Goal: Information Seeking & Learning: Check status

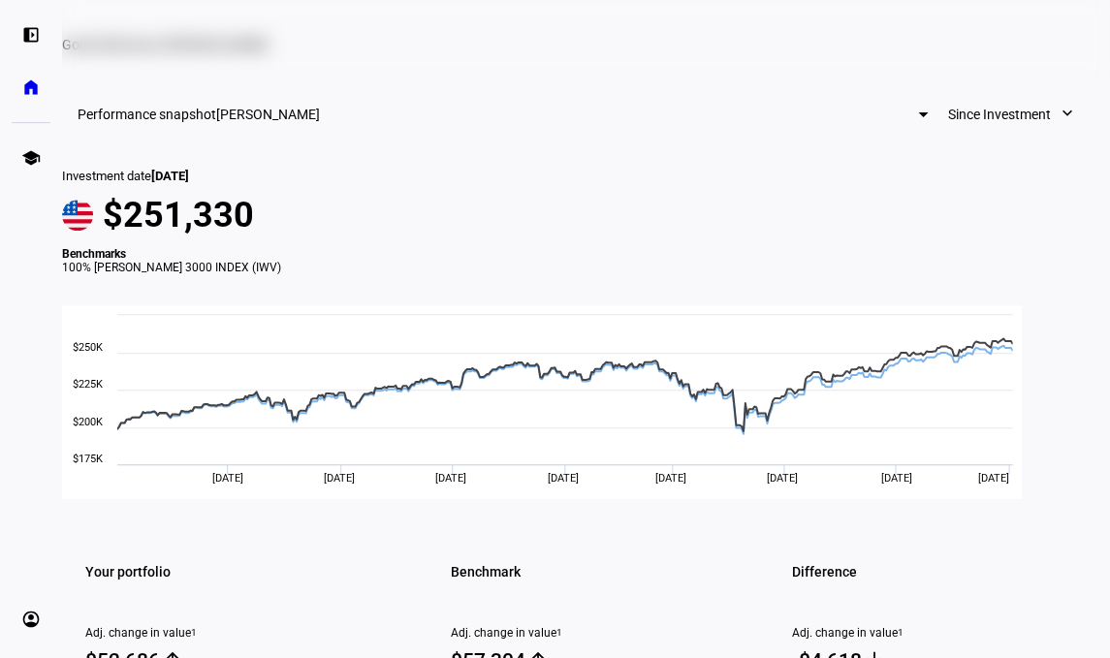
scroll to position [20, 0]
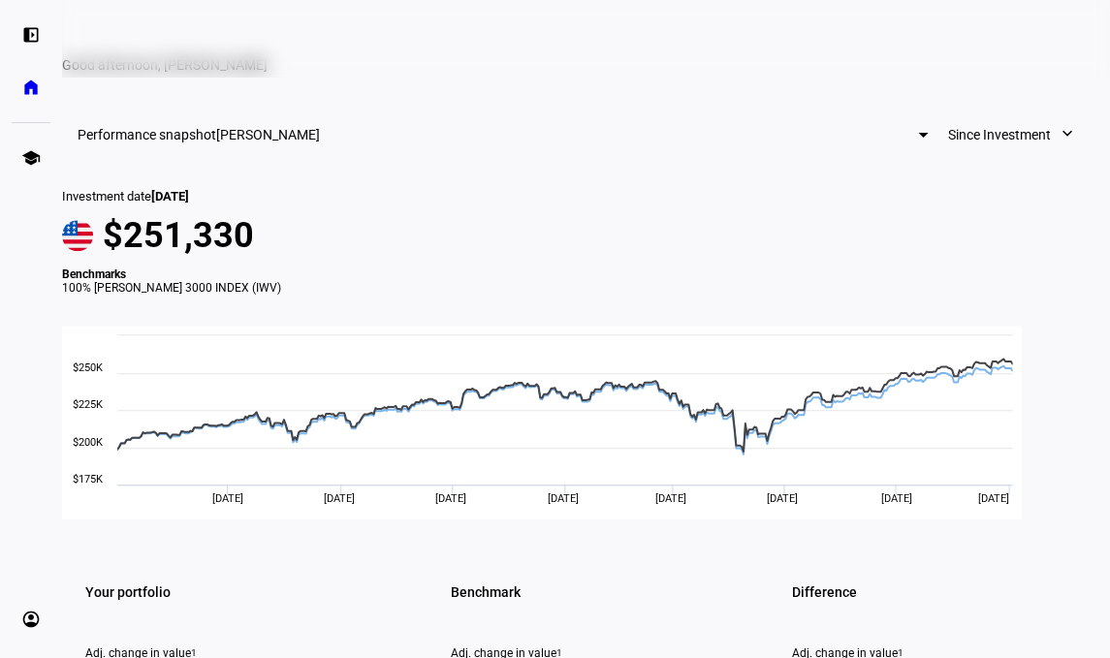
click at [991, 154] on span "Since Investment" at bounding box center [998, 134] width 103 height 39
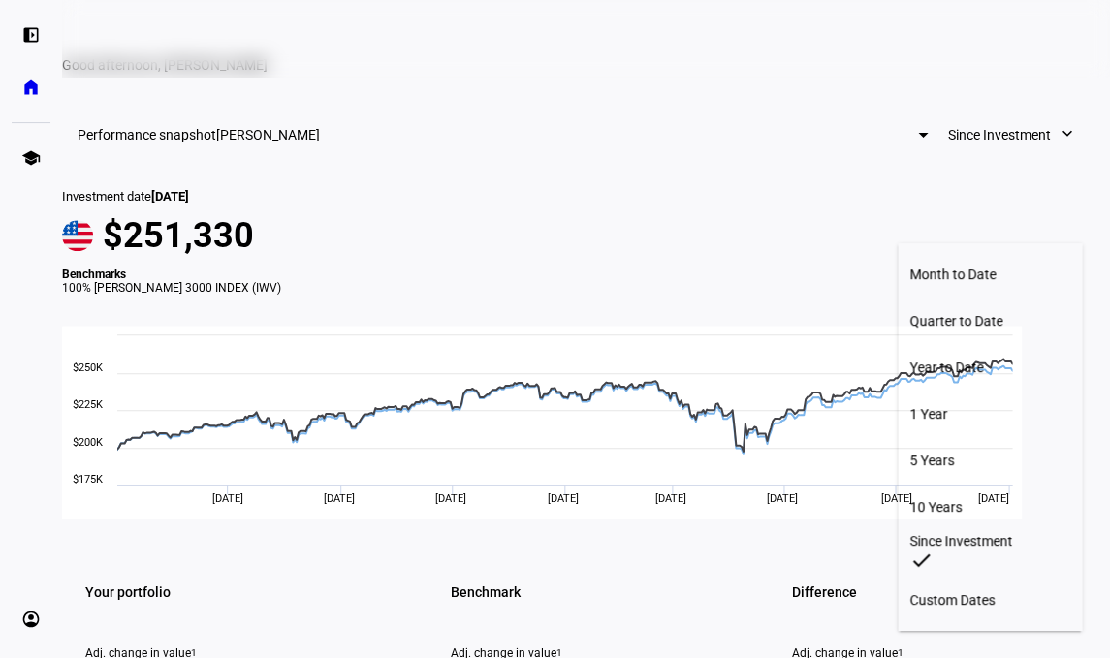
click at [944, 532] on div "Since Investment" at bounding box center [989, 540] width 161 height 16
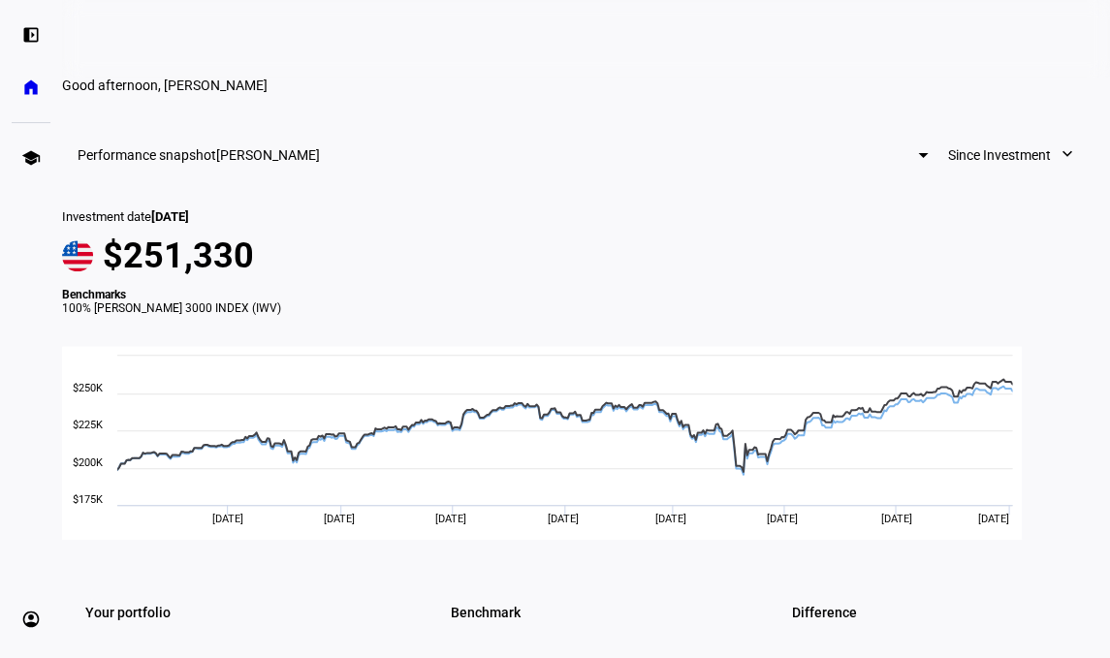
scroll to position [0, 0]
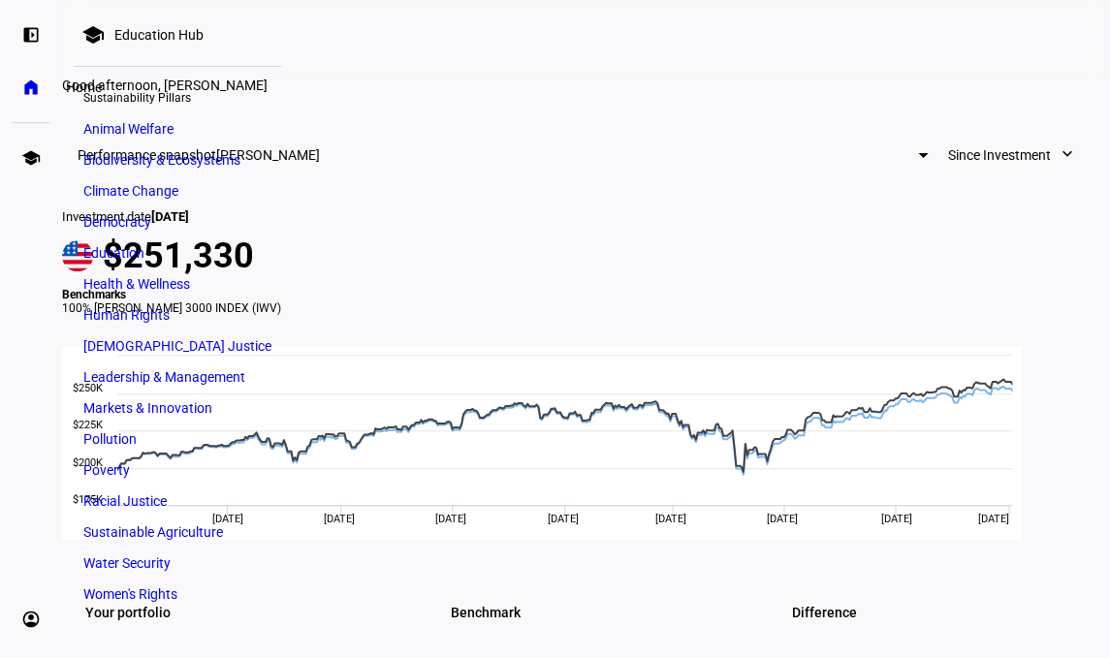
click at [36, 91] on eth-mat-symbol "home" at bounding box center [30, 87] width 19 height 19
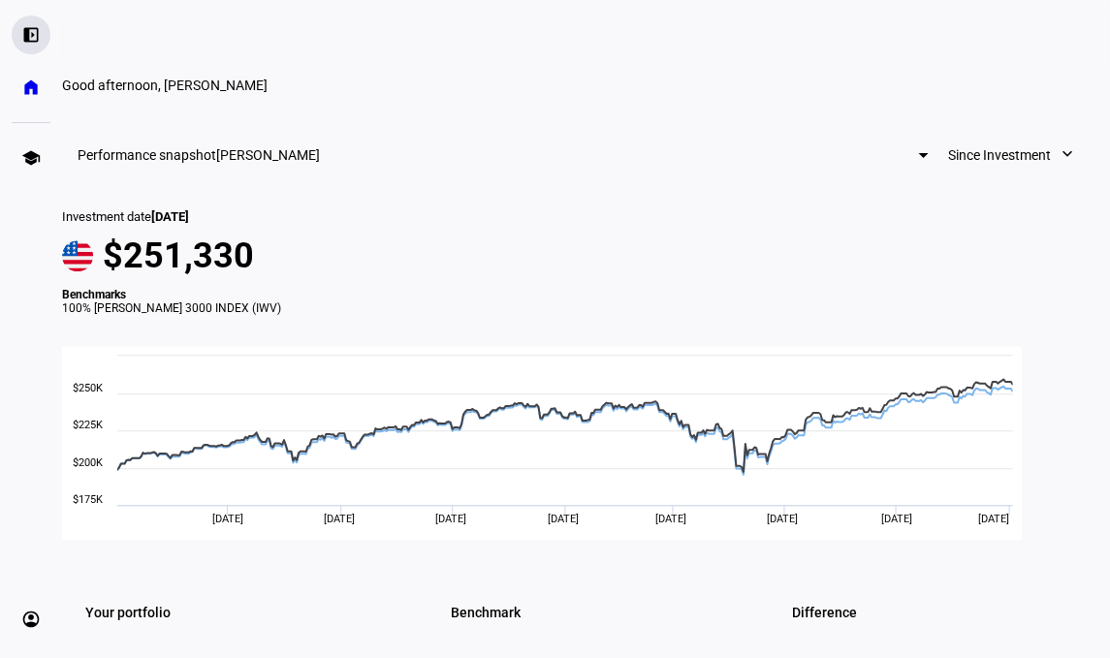
click at [28, 38] on eth-mat-symbol "left_panel_open" at bounding box center [30, 34] width 19 height 19
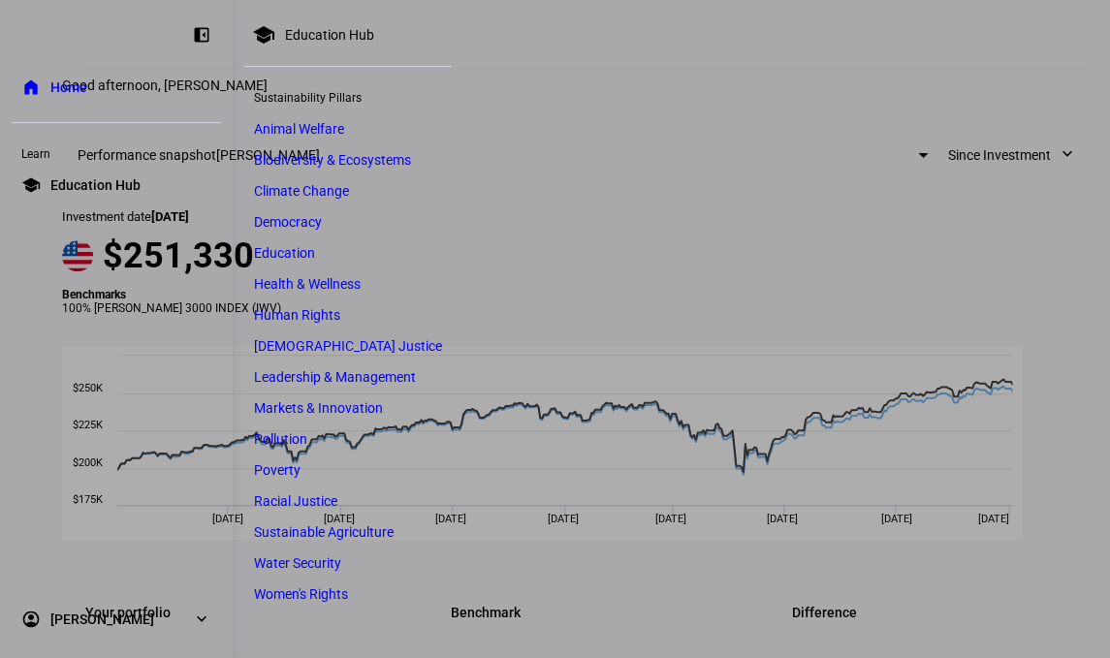
click at [97, 88] on link "home Home" at bounding box center [116, 87] width 209 height 39
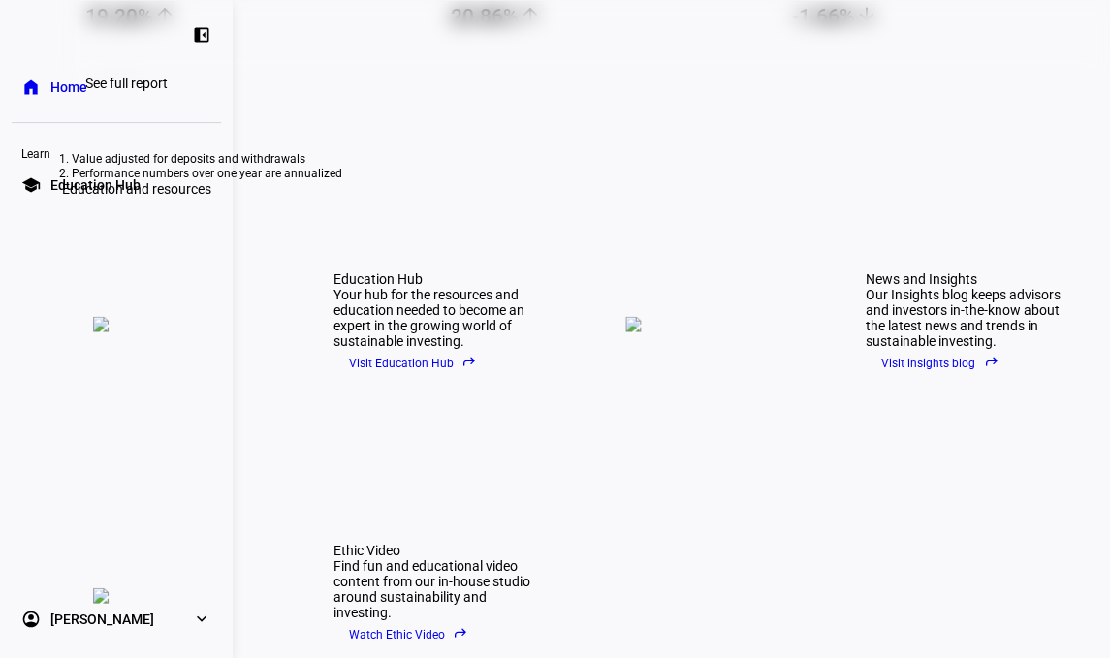
scroll to position [762, 0]
click at [609, 31] on span "20.86% arrow_upward" at bounding box center [609, 16] width 318 height 30
click at [198, 35] on eth-mat-symbol "left_panel_close" at bounding box center [201, 34] width 19 height 19
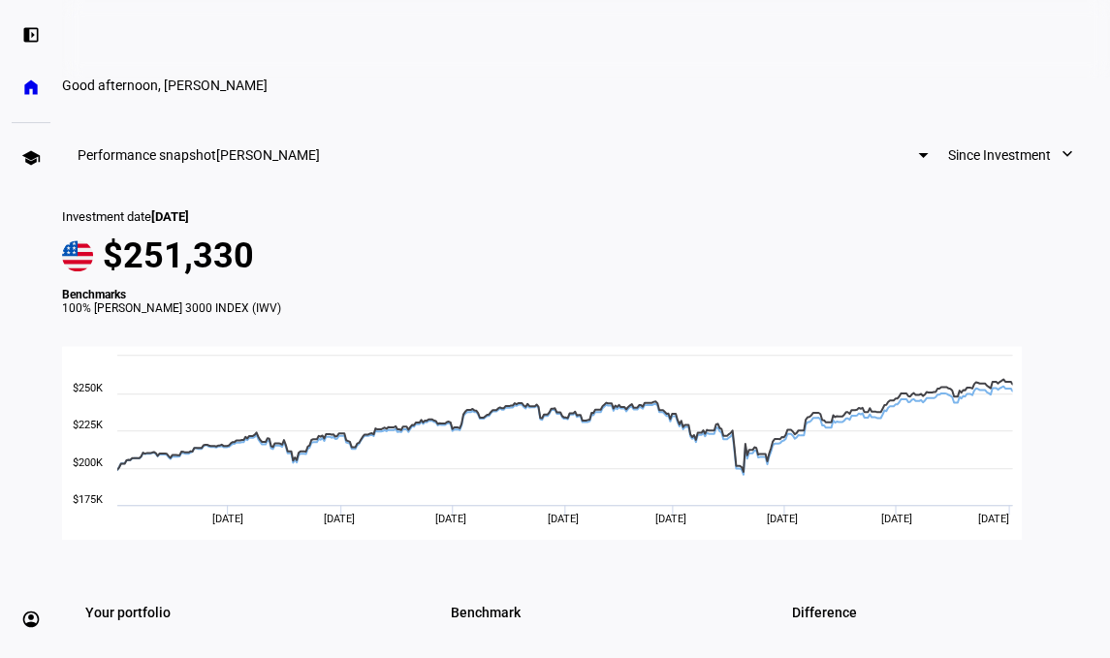
scroll to position [0, 0]
click at [918, 158] on div at bounding box center [923, 155] width 10 height 5
click at [415, 245] on div at bounding box center [555, 329] width 1110 height 658
click at [952, 174] on span "Since Investment" at bounding box center [998, 155] width 103 height 39
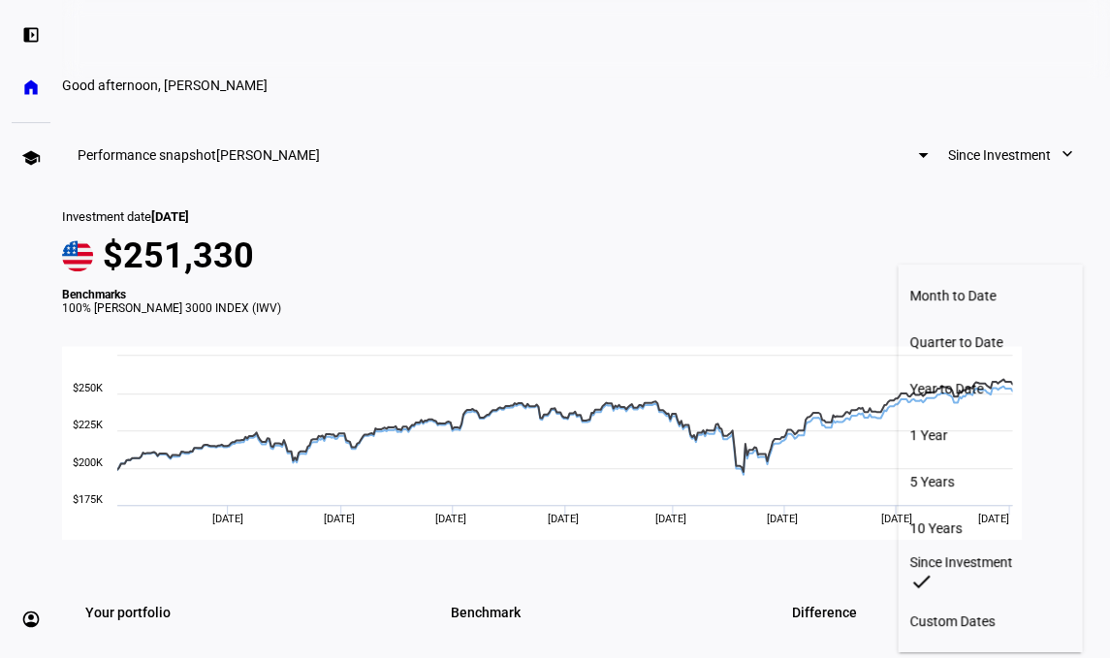
click at [742, 361] on div at bounding box center [555, 329] width 1110 height 658
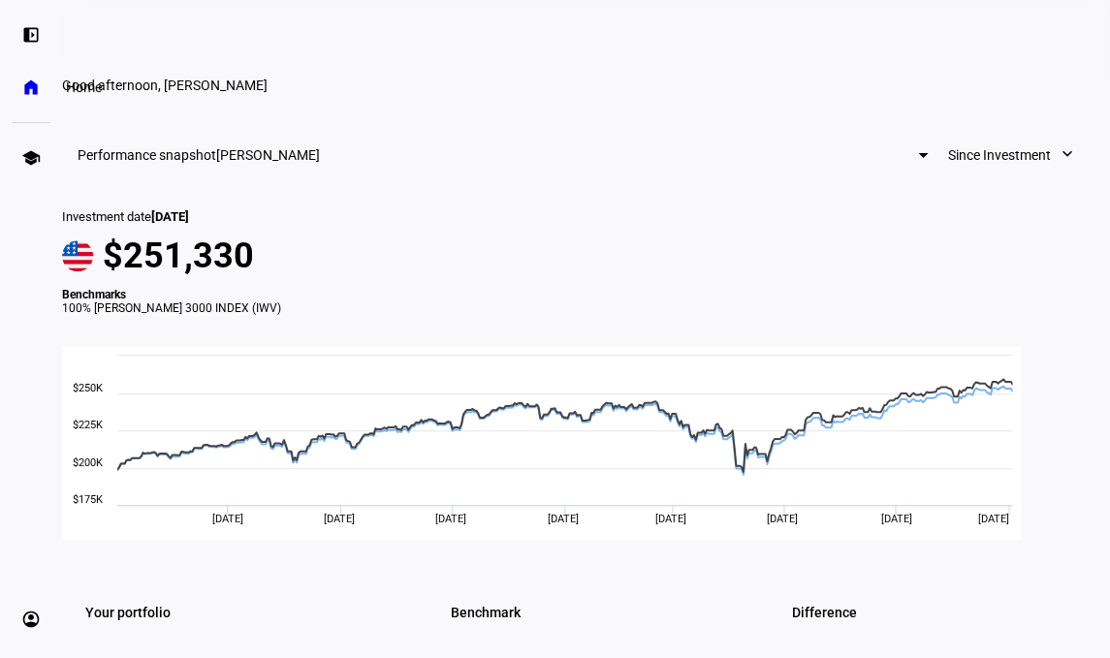
click at [35, 92] on eth-mat-symbol "home" at bounding box center [30, 87] width 19 height 19
click at [38, 36] on eth-mat-symbol "left_panel_open" at bounding box center [30, 34] width 19 height 19
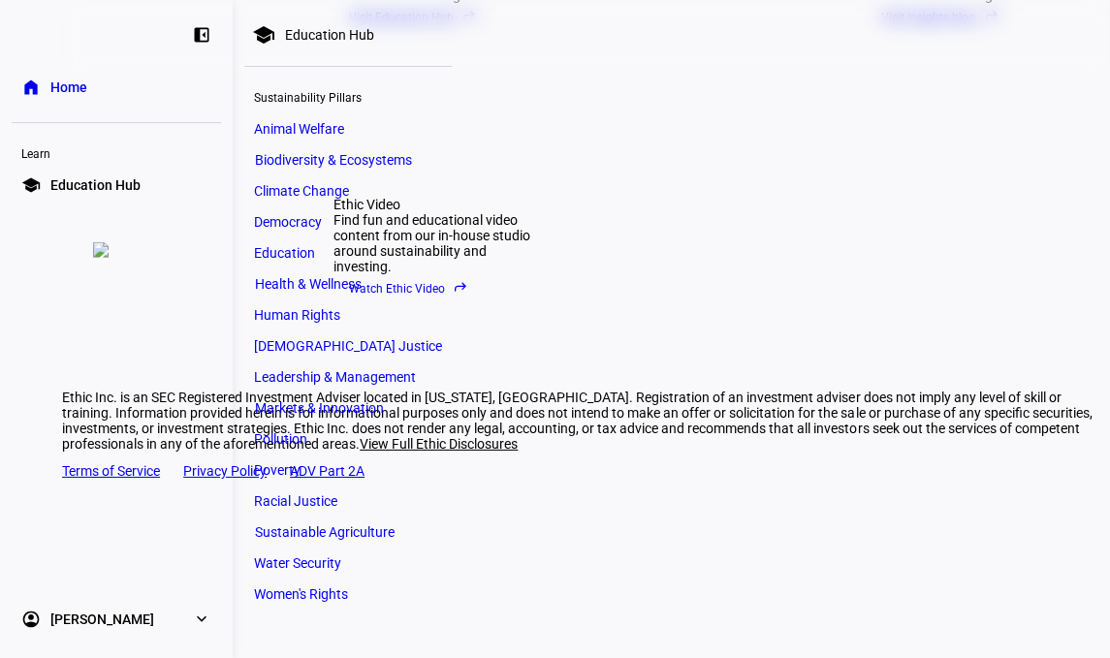
scroll to position [1245, 0]
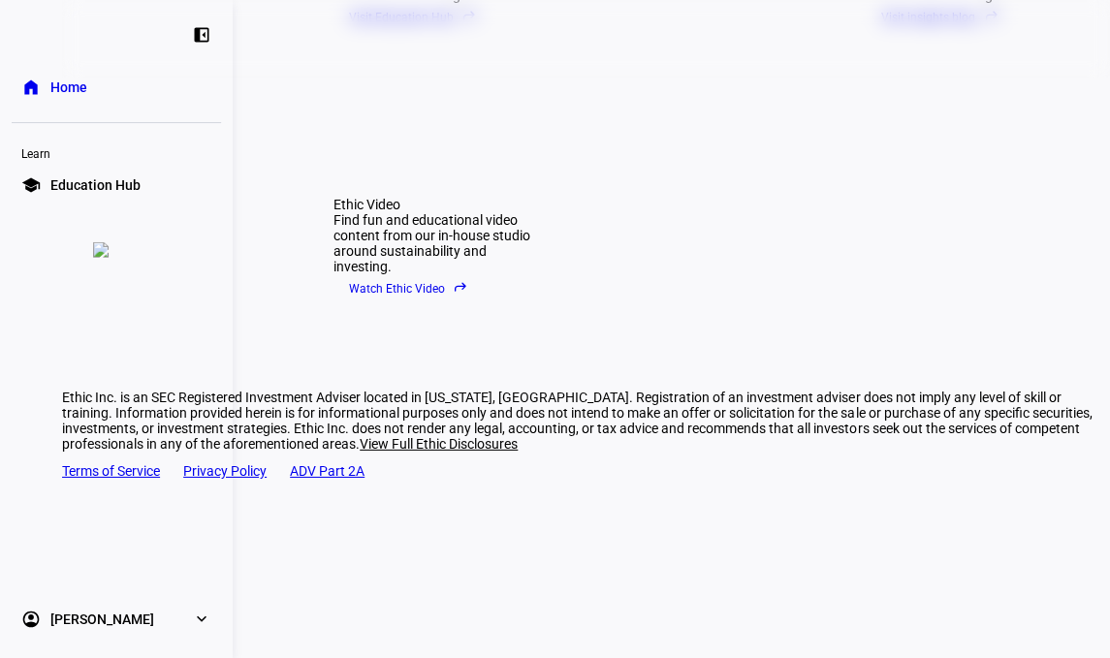
click at [657, 279] on div "Education Hub Your hub for the resources and education needed to become an expe…" at bounding box center [586, 114] width 1048 height 527
click at [176, 620] on link "account_circle [PERSON_NAME] expand_more" at bounding box center [116, 619] width 209 height 39
click at [75, 568] on span "Profile" at bounding box center [69, 568] width 39 height 19
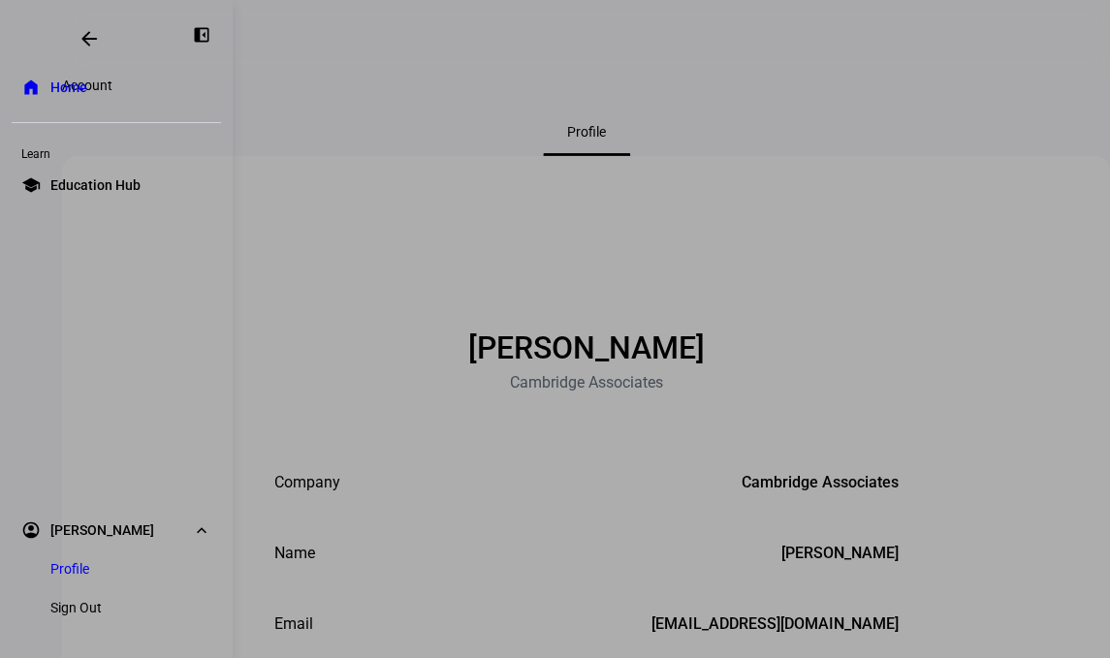
click at [53, 40] on div at bounding box center [71, 32] width 97 height 21
click at [55, 84] on span "Home" at bounding box center [68, 87] width 37 height 19
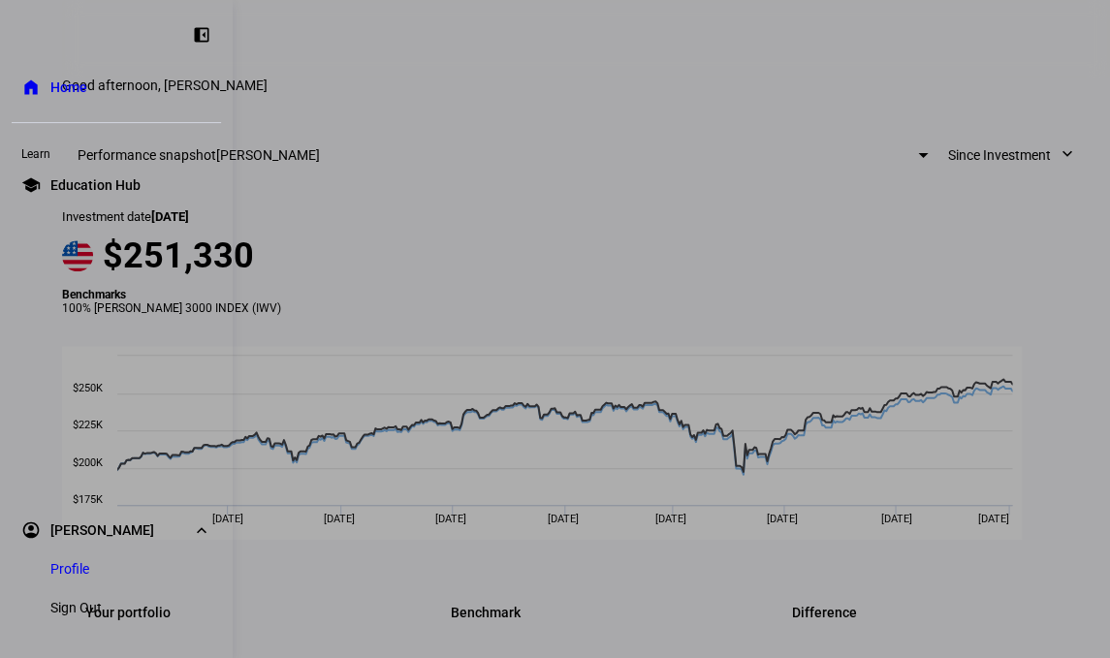
click at [520, 51] on div at bounding box center [555, 329] width 1110 height 658
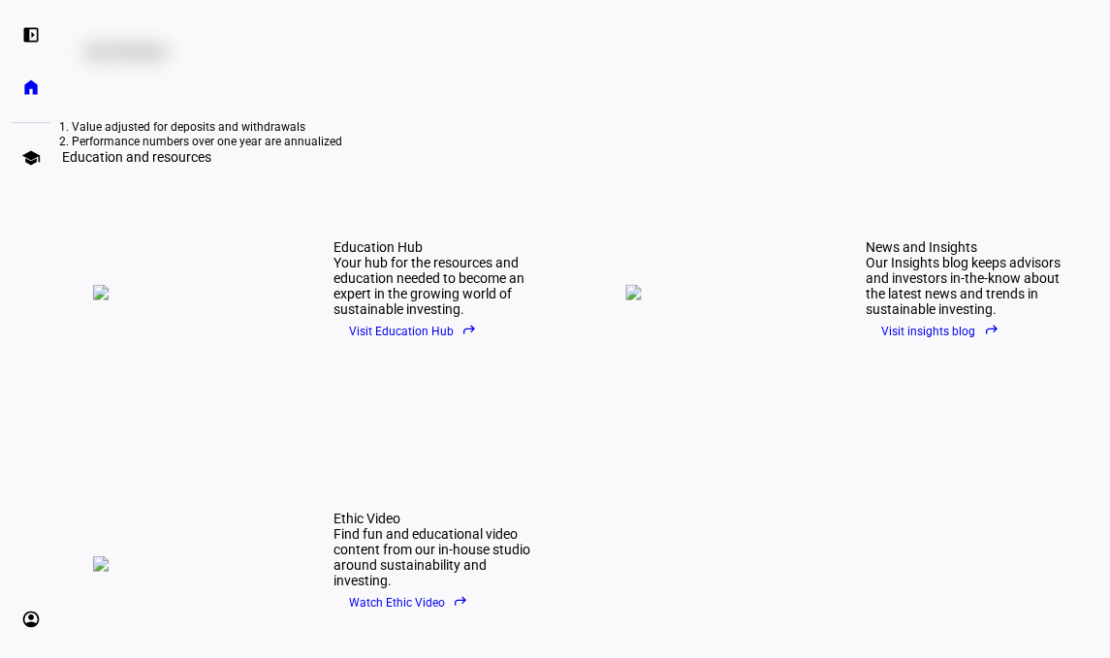
scroll to position [761, 0]
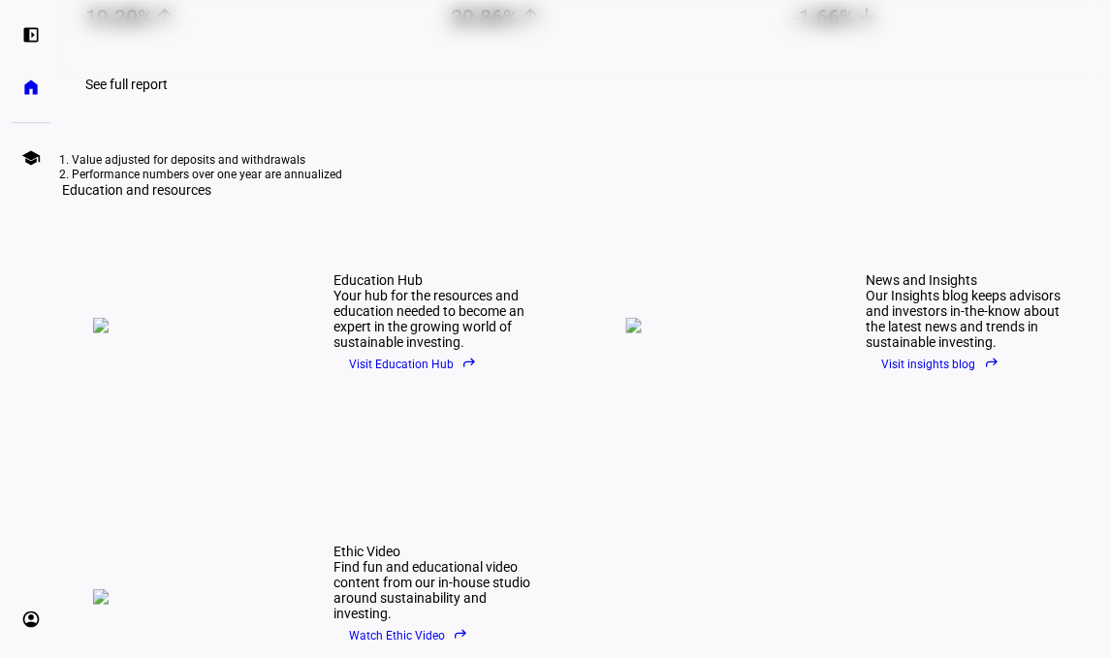
click at [168, 92] on span "See full report" at bounding box center [126, 85] width 82 height 16
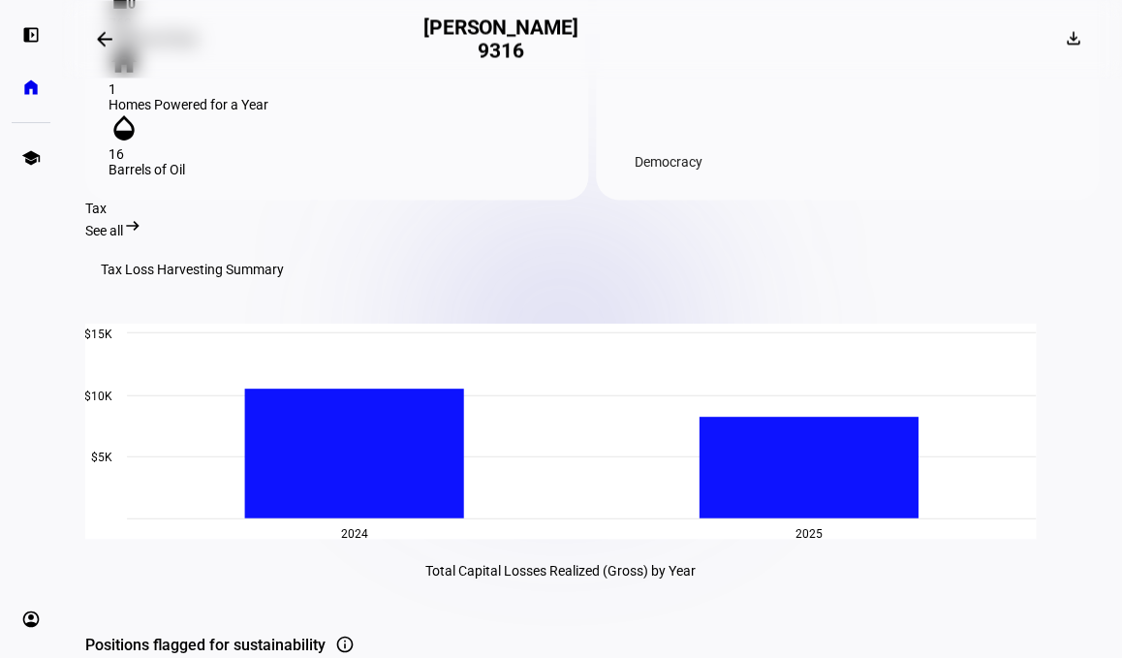
scroll to position [2679, 0]
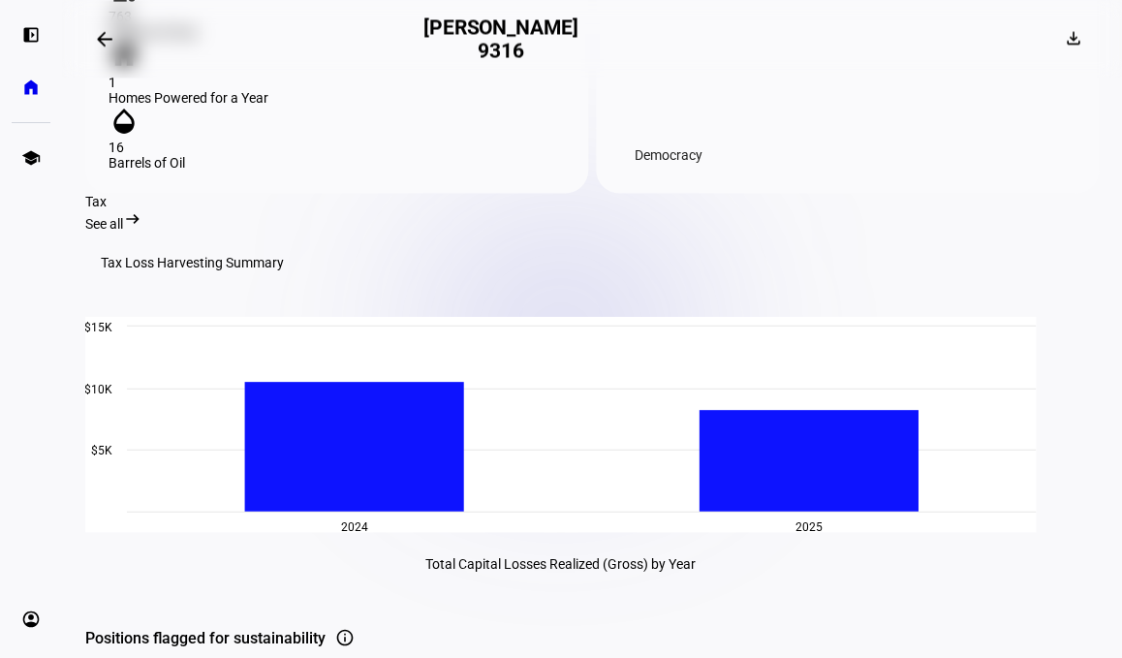
click at [123, 224] on span "See all" at bounding box center [104, 223] width 38 height 16
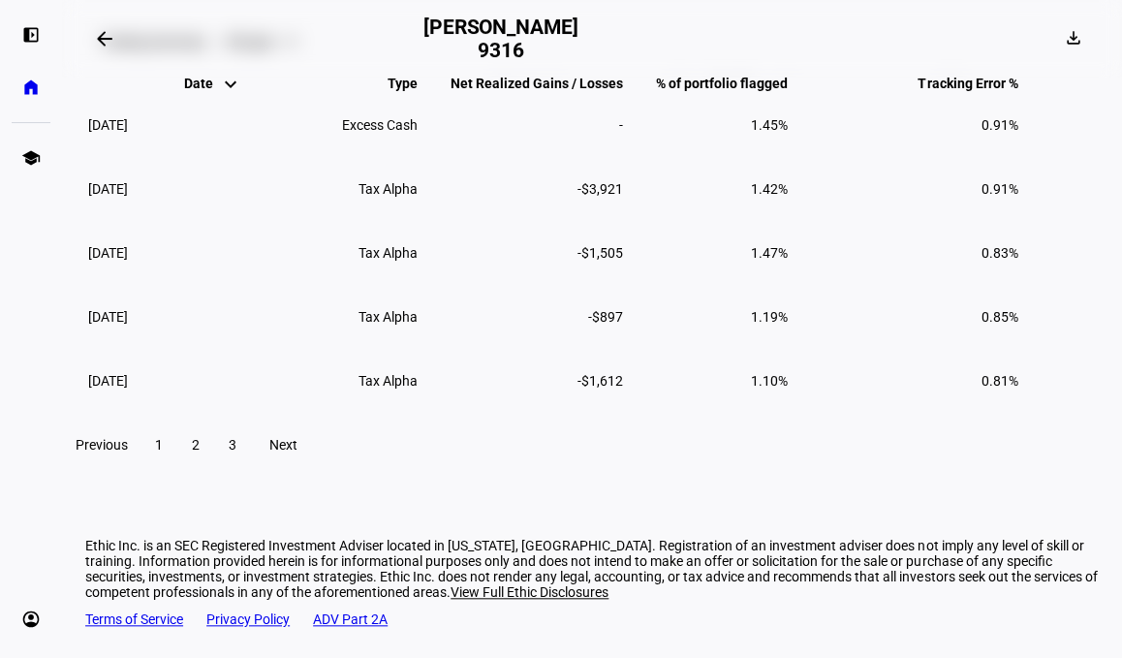
scroll to position [2410, 0]
click at [200, 448] on span "2" at bounding box center [196, 445] width 8 height 16
click at [163, 448] on span "1" at bounding box center [159, 445] width 8 height 16
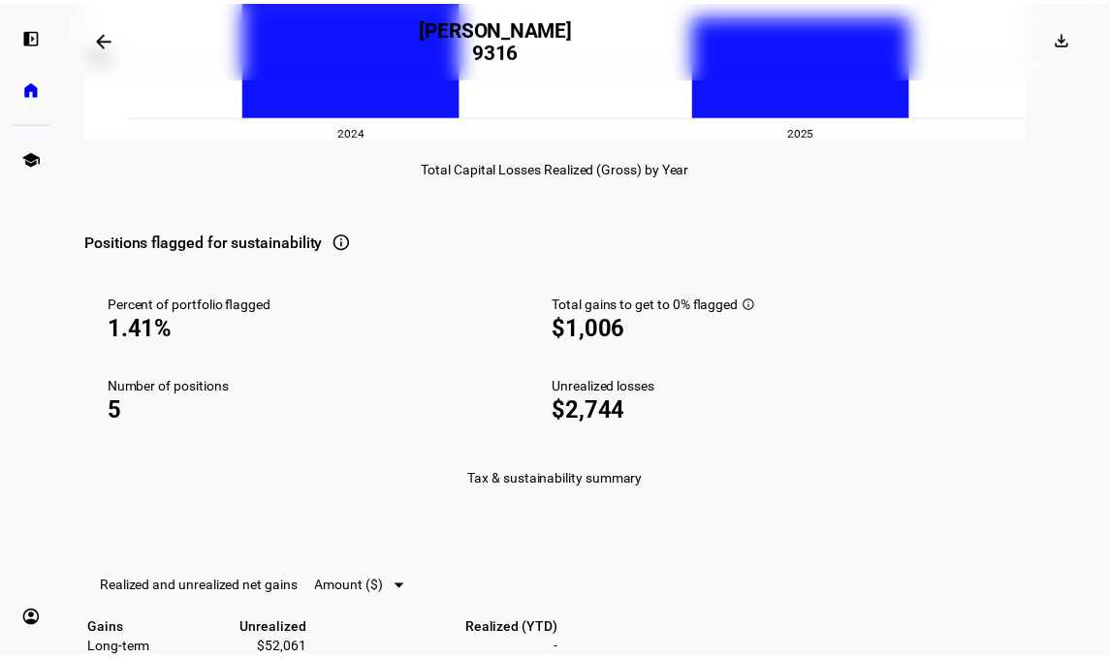
scroll to position [746, 0]
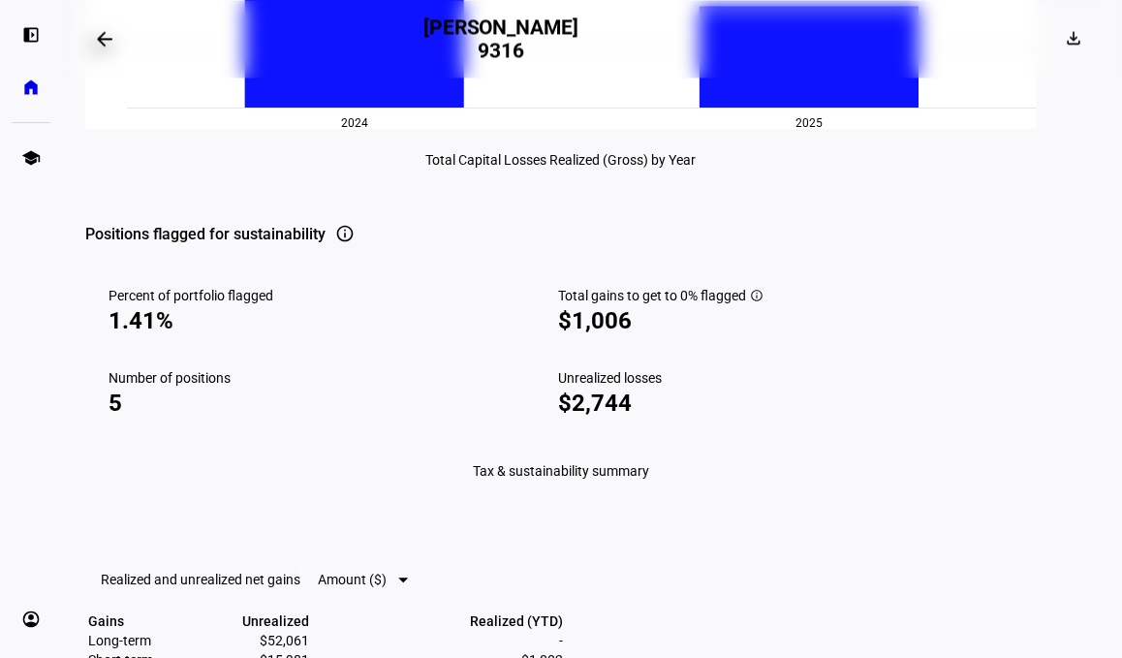
click at [355, 243] on mat-icon "info" at bounding box center [344, 233] width 19 height 19
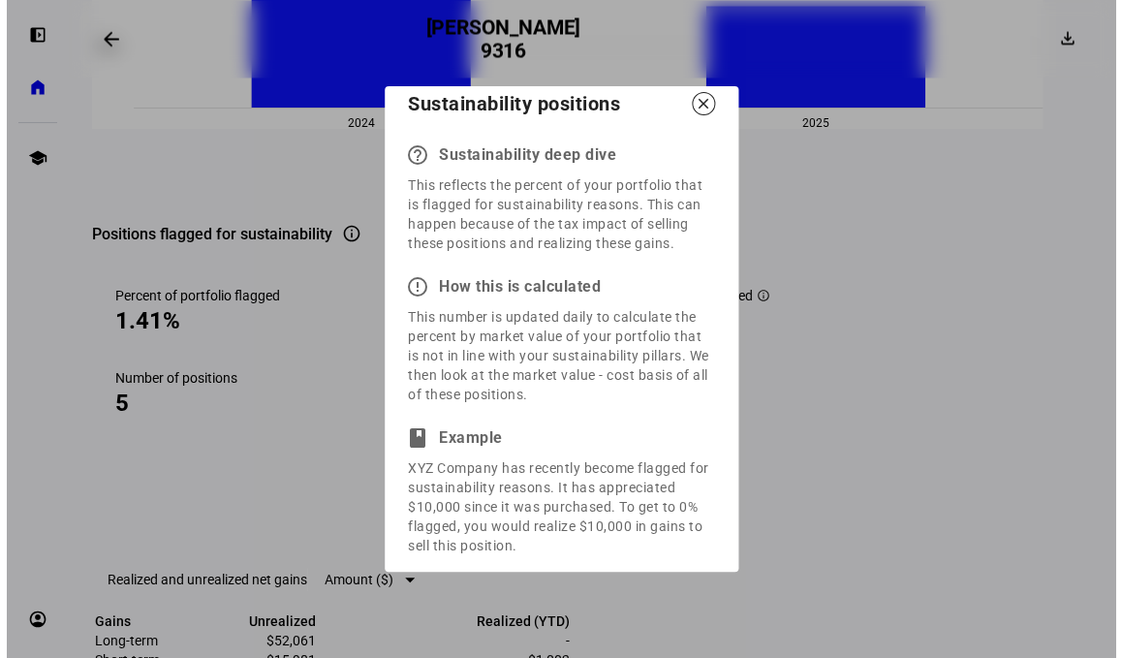
scroll to position [0, 0]
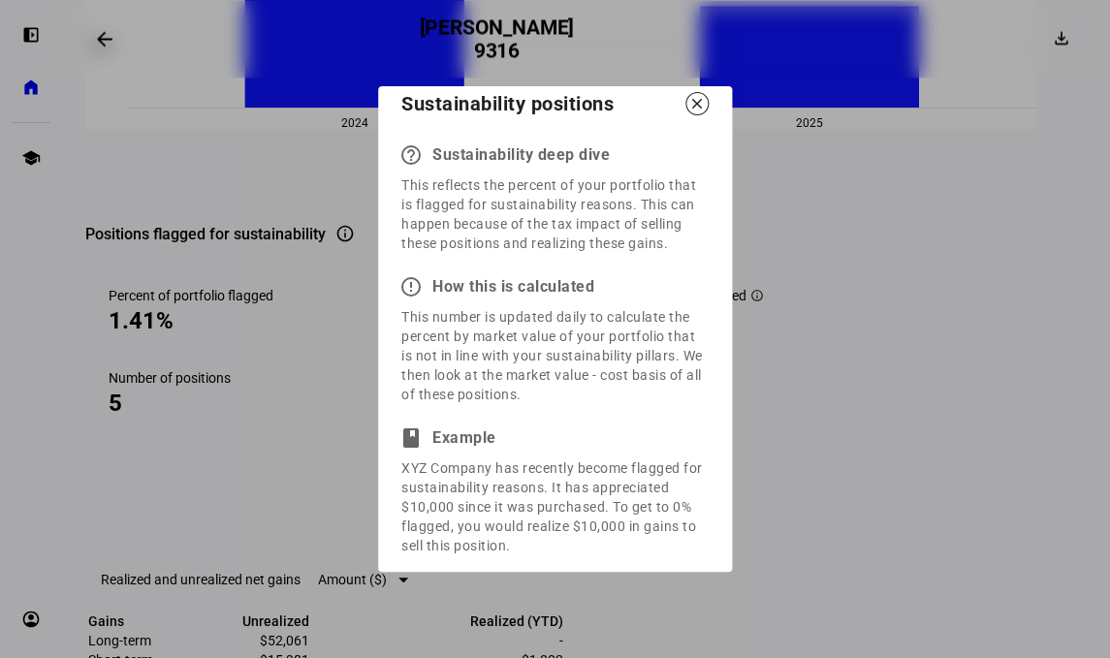
click at [693, 112] on mat-icon "close" at bounding box center [696, 103] width 17 height 17
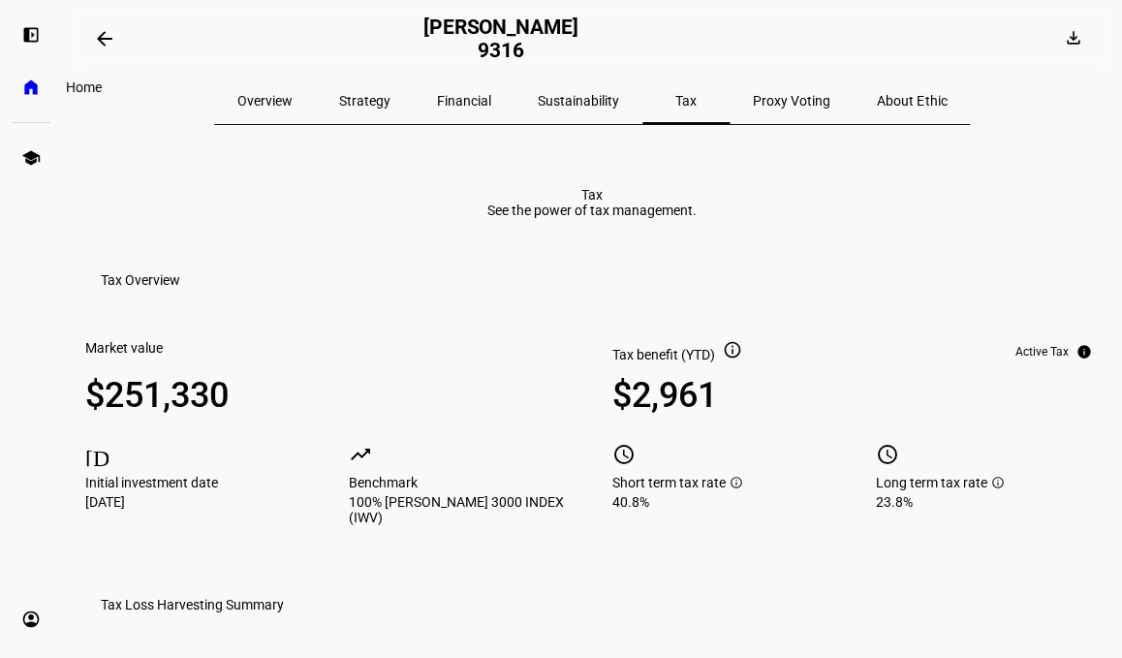
click at [32, 92] on eth-mat-symbol "home" at bounding box center [30, 87] width 19 height 19
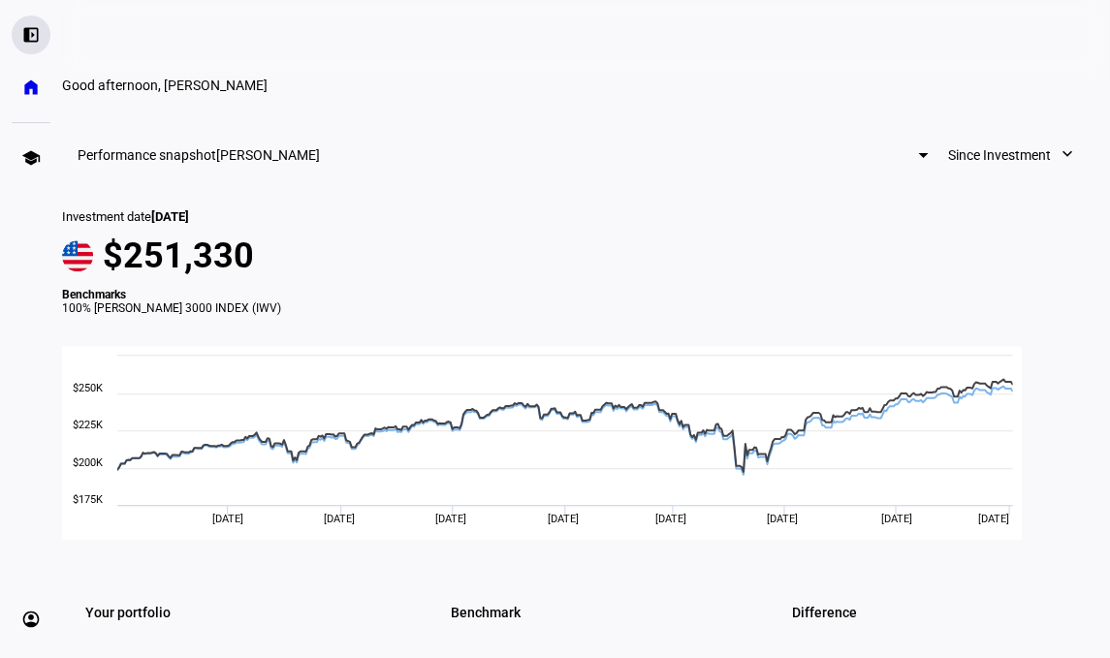
click at [28, 32] on eth-mat-symbol "left_panel_open" at bounding box center [30, 34] width 19 height 19
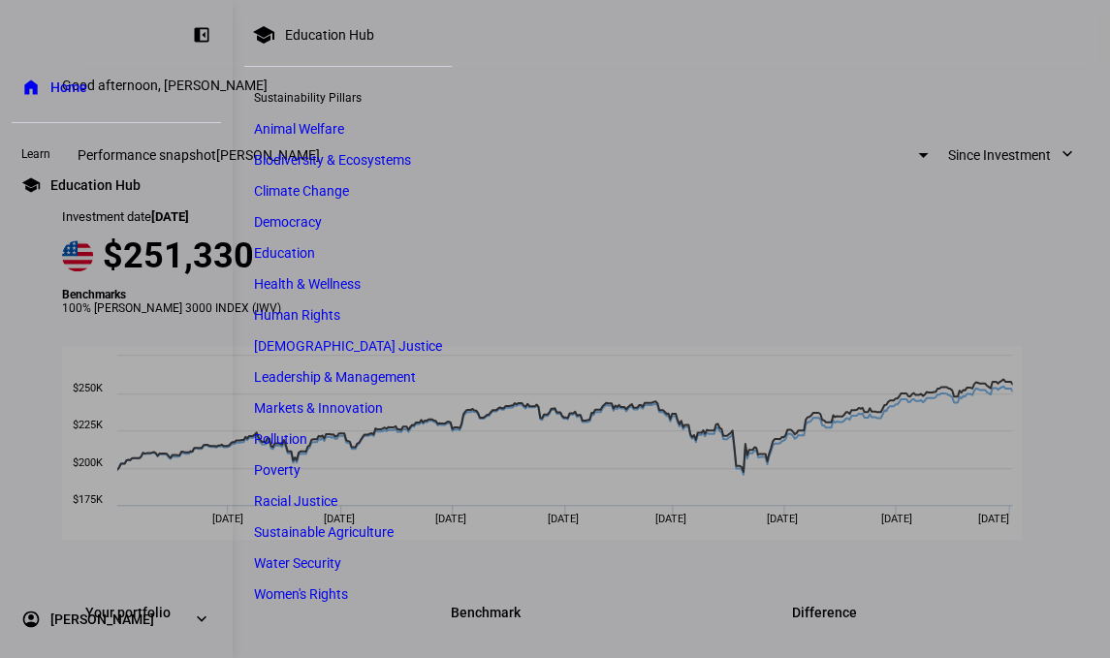
click at [188, 619] on link "account_circle [PERSON_NAME] expand_more" at bounding box center [116, 619] width 209 height 39
click at [96, 611] on span "Sign Out" at bounding box center [75, 607] width 51 height 19
